Goal: Information Seeking & Learning: Learn about a topic

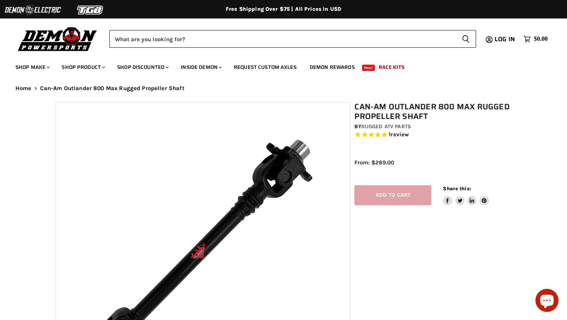
select select "******"
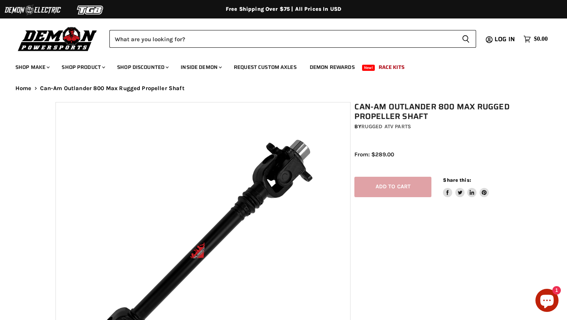
select select "******"
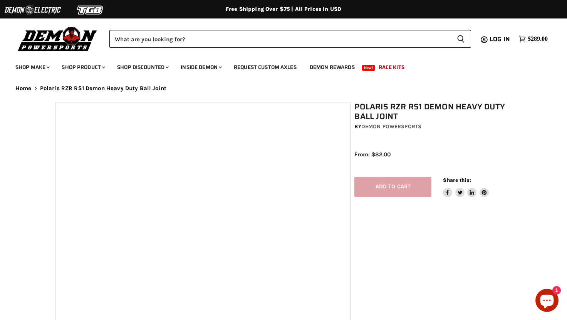
select select "******"
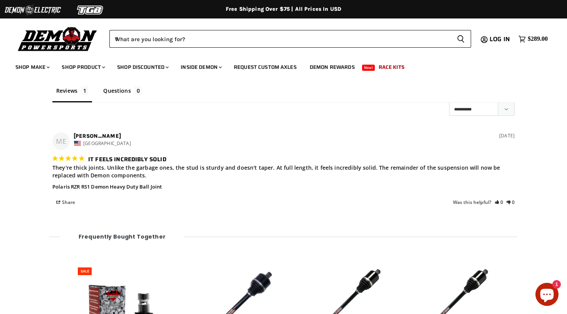
scroll to position [960, 0]
